Goal: Browse casually

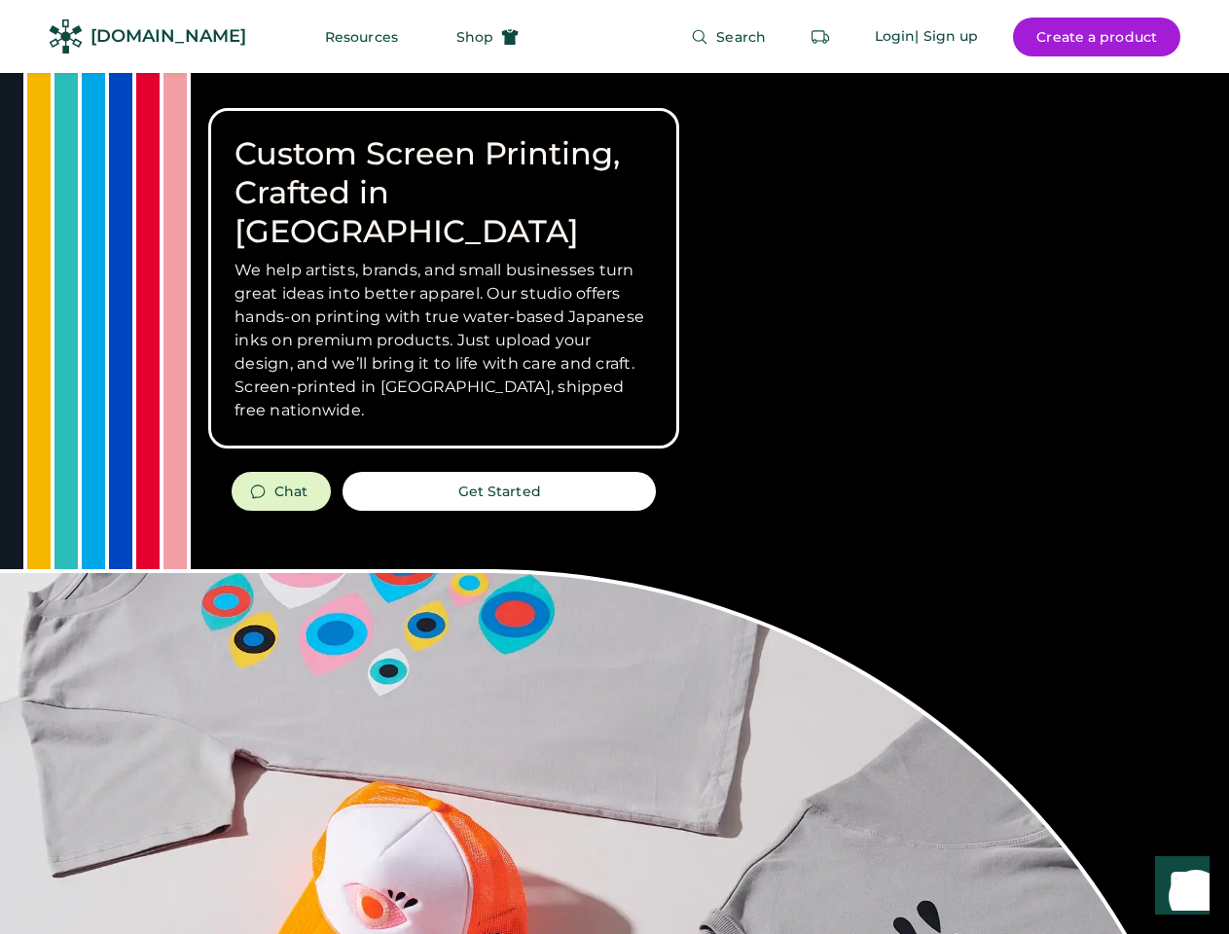
click at [614, 467] on div "Custom Screen Printing, Crafted in [GEOGRAPHIC_DATA] We help artists, brands, a…" at bounding box center [614, 691] width 1229 height 1236
click at [614, 503] on div "Custom Screen Printing, Crafted in [GEOGRAPHIC_DATA] We help artists, brands, a…" at bounding box center [614, 691] width 1229 height 1236
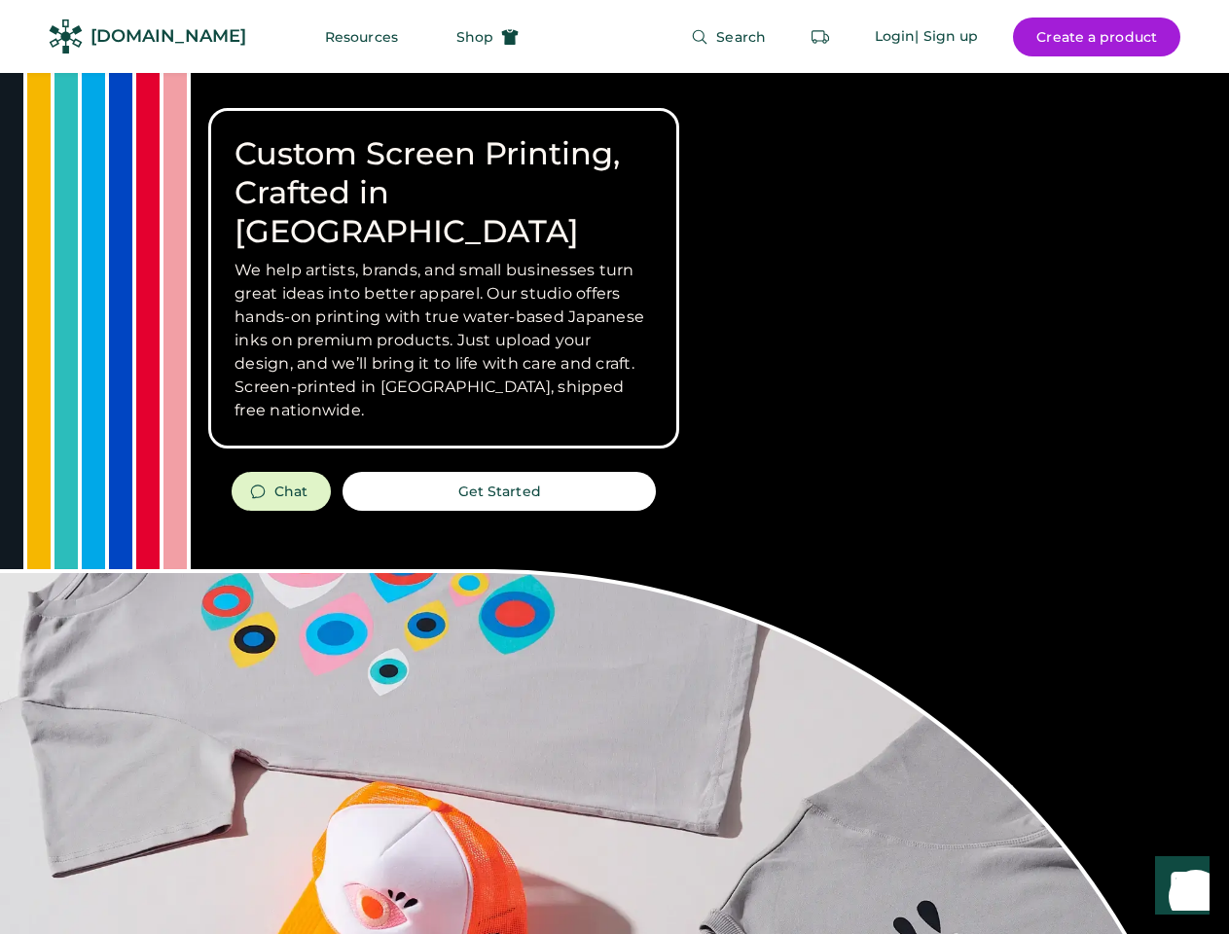
click at [614, 503] on div "Custom Screen Printing, Crafted in [GEOGRAPHIC_DATA] We help artists, brands, a…" at bounding box center [614, 691] width 1229 height 1236
click at [444, 278] on h3 "We help artists, brands, and small businesses turn great ideas into better appa…" at bounding box center [444, 340] width 418 height 163
click at [444, 259] on h3 "We help artists, brands, and small businesses turn great ideas into better appa…" at bounding box center [444, 340] width 418 height 163
click at [444, 173] on h1 "Custom Screen Printing, Crafted in [GEOGRAPHIC_DATA]" at bounding box center [444, 192] width 418 height 117
